Goal: Task Accomplishment & Management: Manage account settings

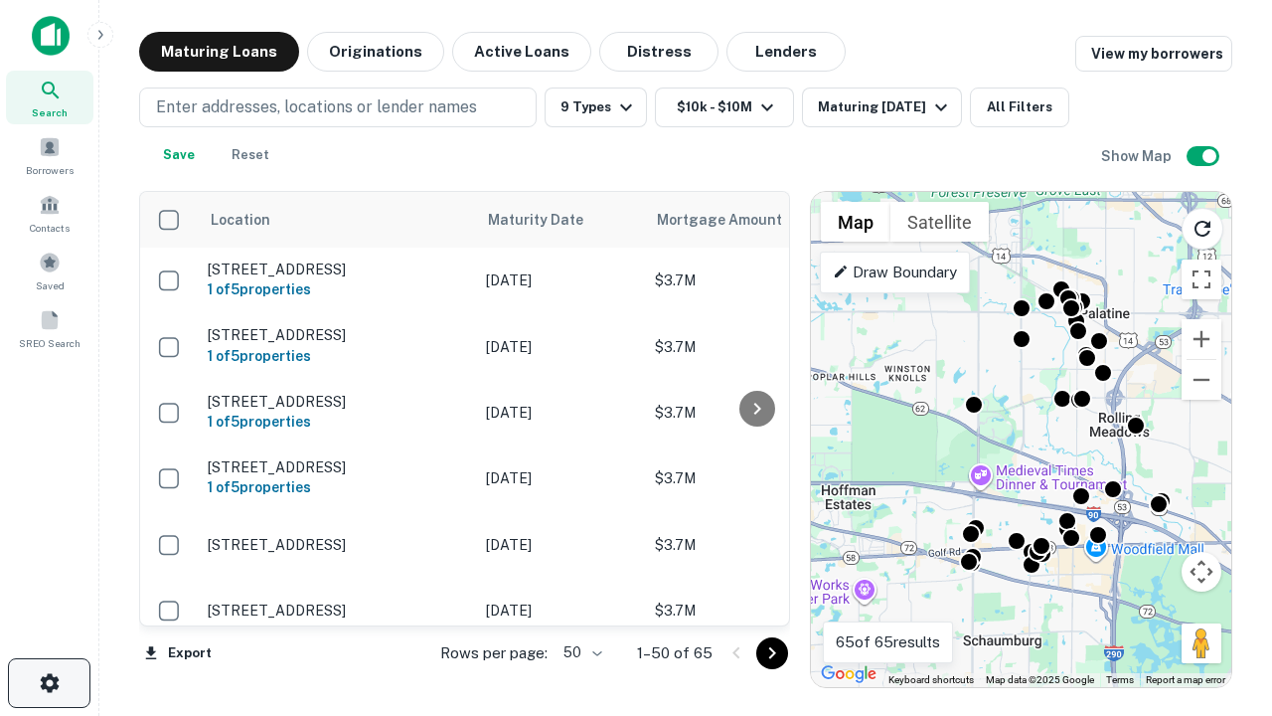
click at [49, 683] on icon "button" at bounding box center [50, 683] width 24 height 24
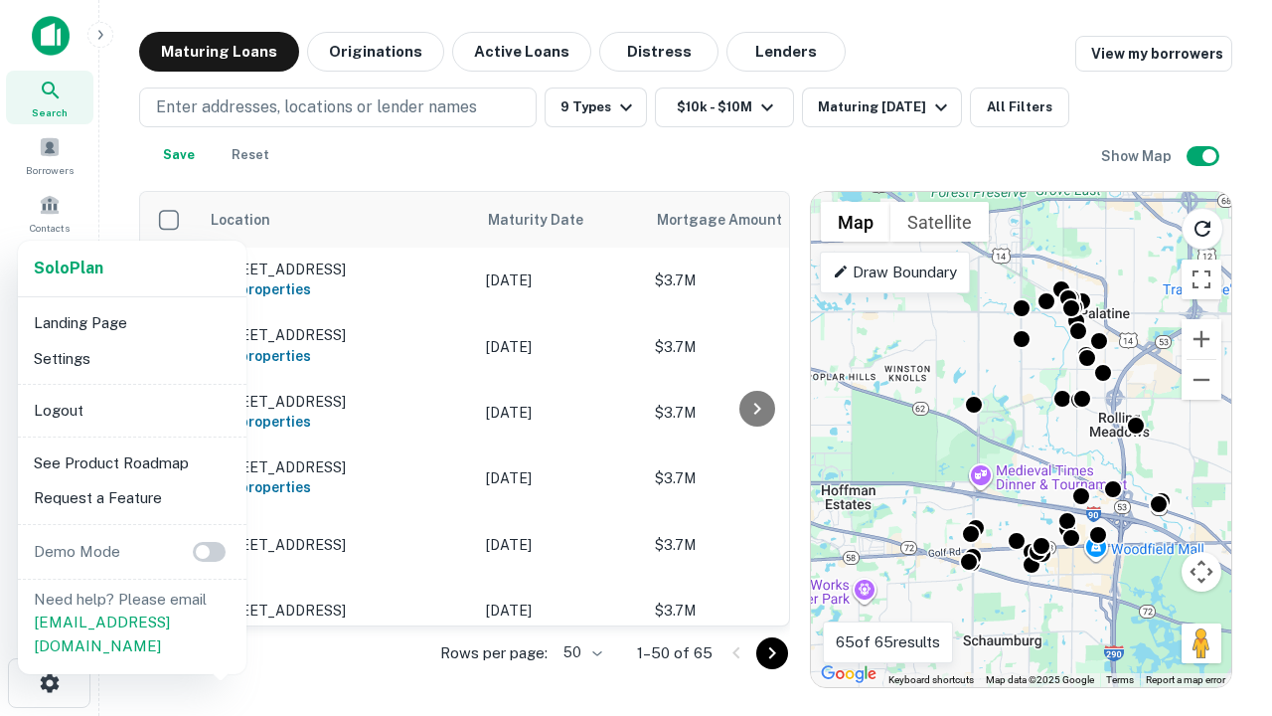
click at [131, 409] on li "Logout" at bounding box center [132, 411] width 213 height 36
